Goal: Task Accomplishment & Management: Manage account settings

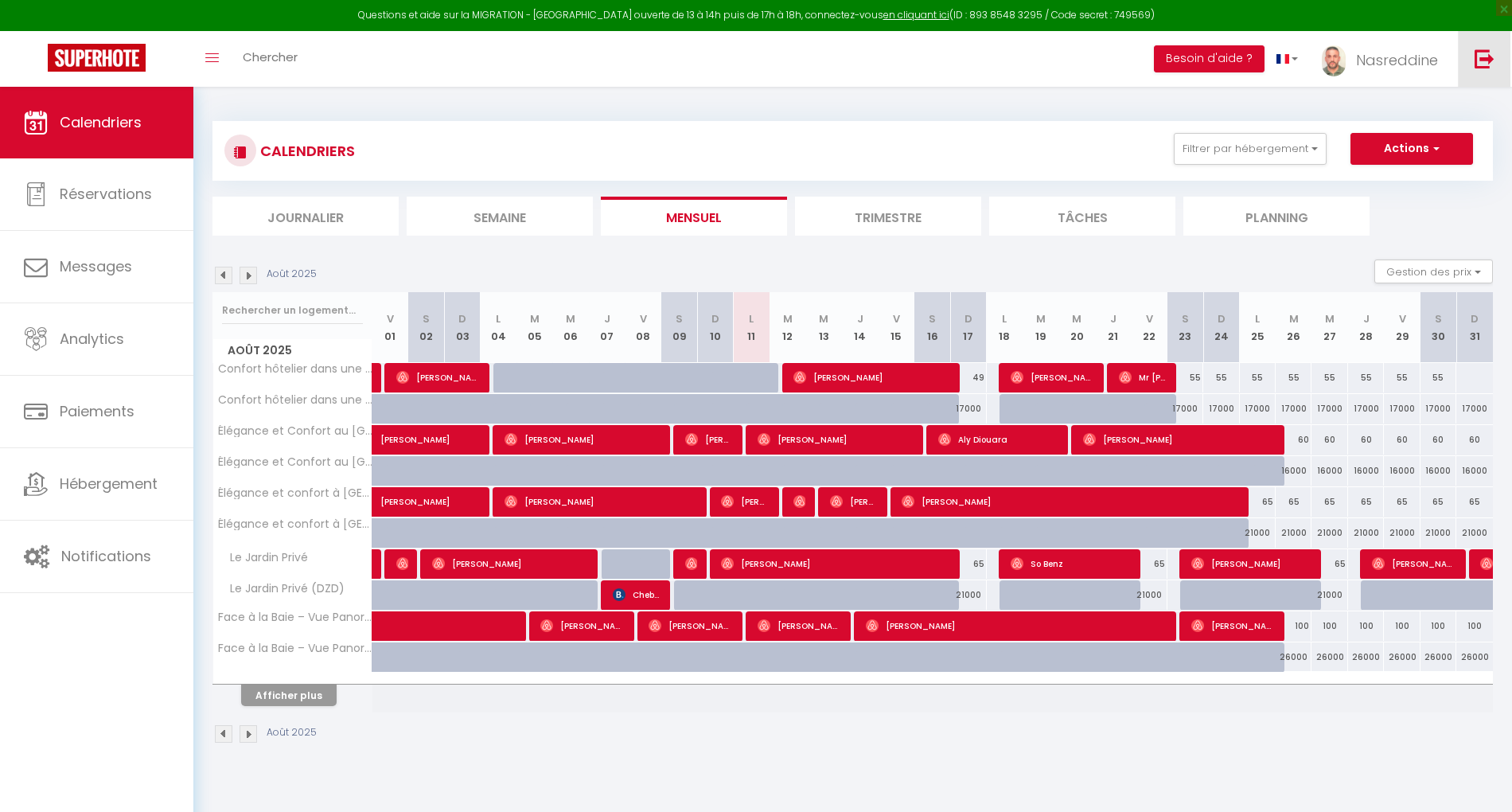
click at [1482, 48] on img at bounding box center [1484, 57] width 19 height 19
click at [1485, 54] on img at bounding box center [1484, 57] width 19 height 19
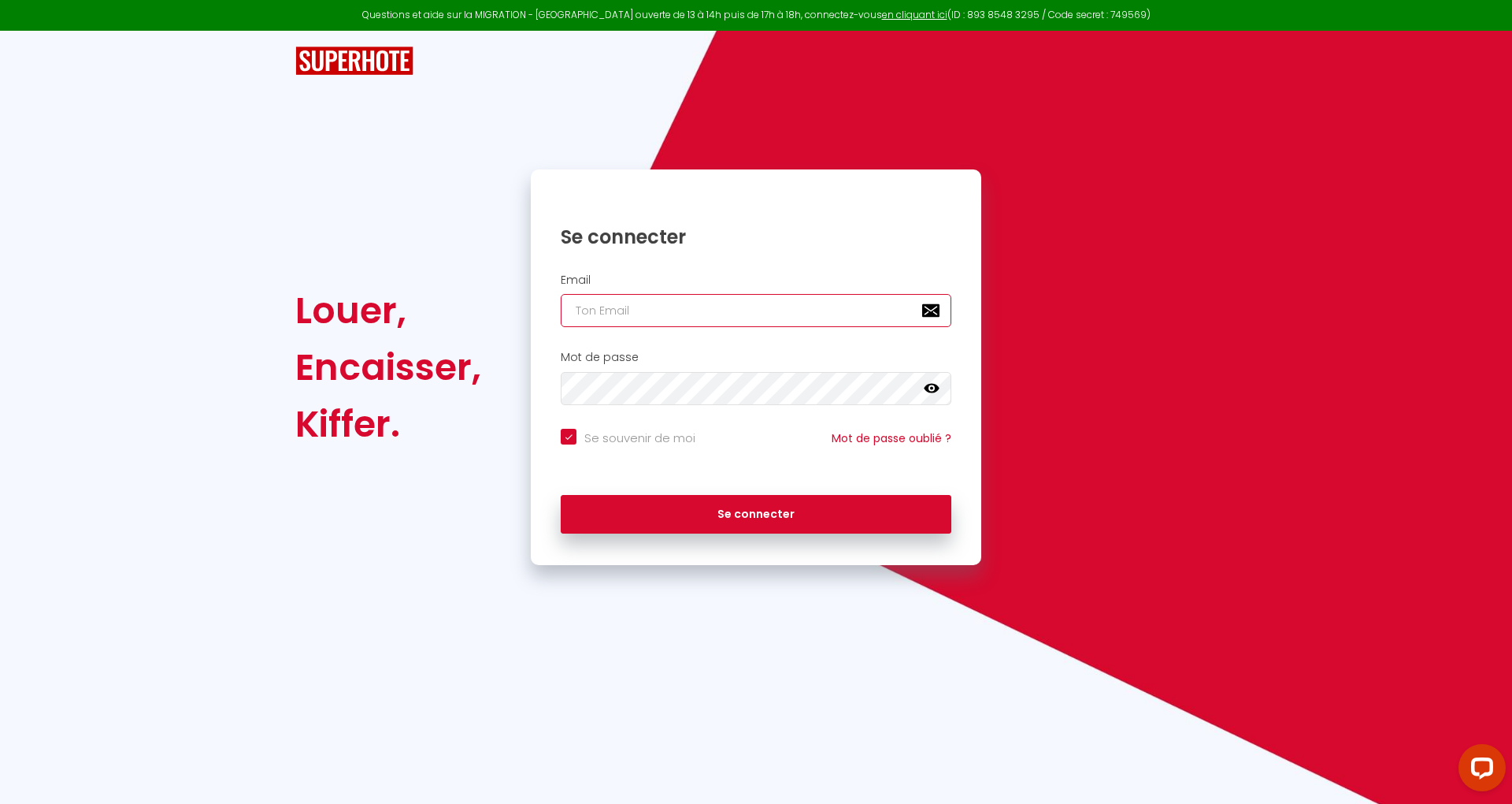
click at [793, 304] on input "email" at bounding box center [756, 311] width 390 height 33
paste input "[PERSON_NAME][DOMAIN_NAME][EMAIL_ADDRESS][DOMAIN_NAME]"
type input "[PERSON_NAME][DOMAIN_NAME][EMAIL_ADDRESS][DOMAIN_NAME]"
checkbox input "true"
type input "[PERSON_NAME][DOMAIN_NAME][EMAIL_ADDRESS][DOMAIN_NAME]"
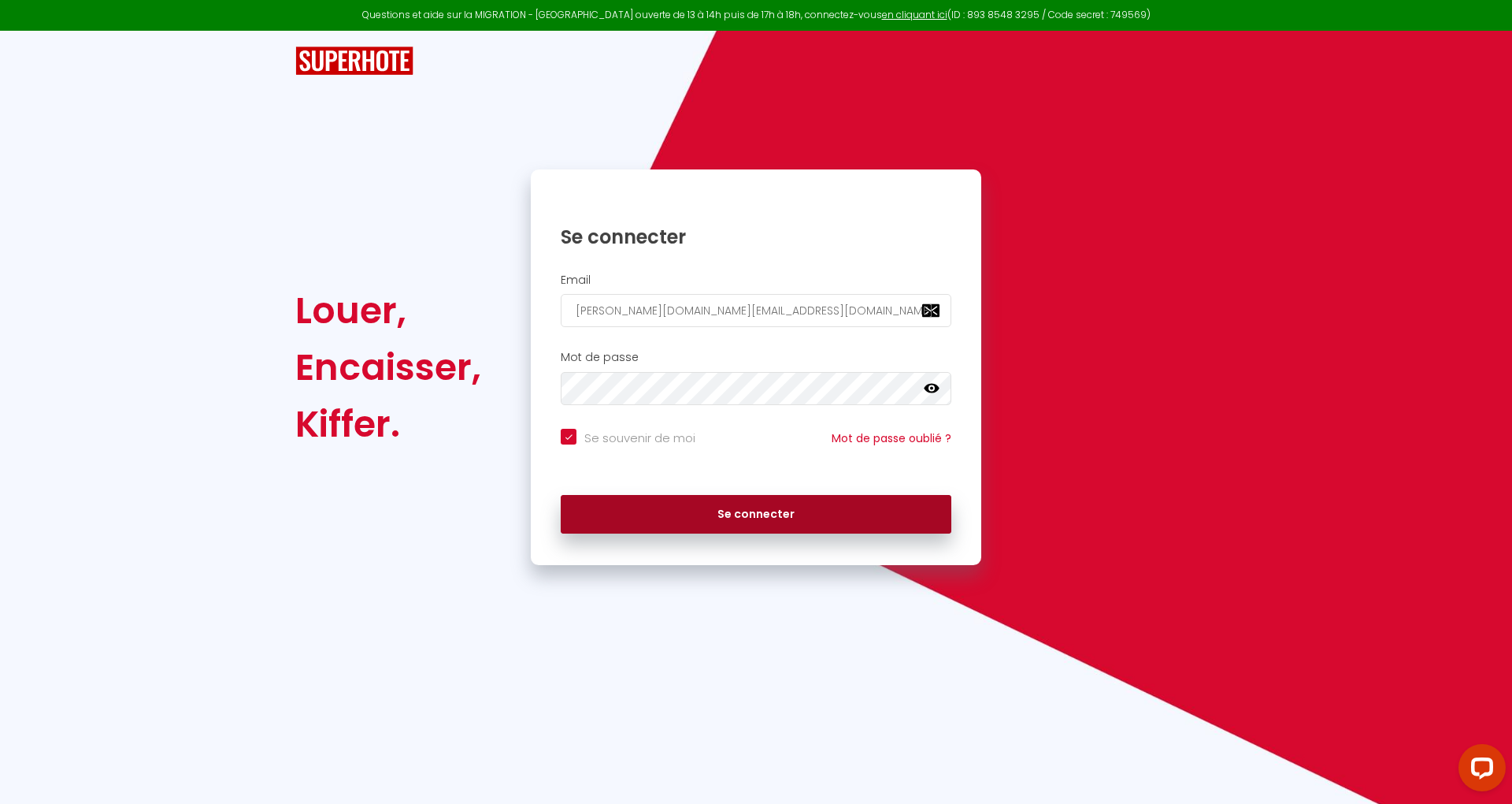
click at [858, 512] on button "Se connecter" at bounding box center [756, 514] width 390 height 39
checkbox input "true"
